Goal: Check status

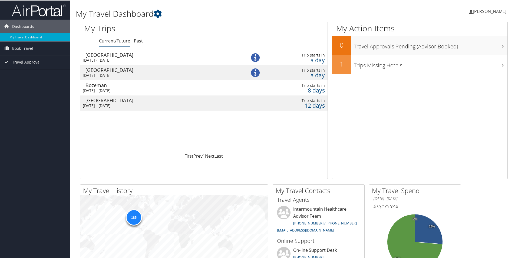
click at [168, 61] on div "Thu 4 Sep 2025 - Sat 20 Sep 2025" at bounding box center [158, 59] width 150 height 5
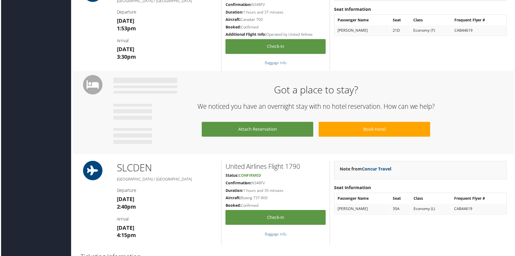
scroll to position [189, 0]
